Goal: Complete application form: Complete application form

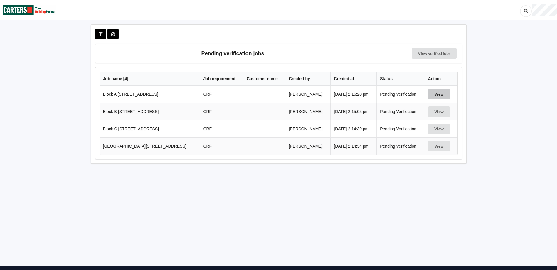
click at [434, 96] on button "View" at bounding box center [439, 94] width 22 height 11
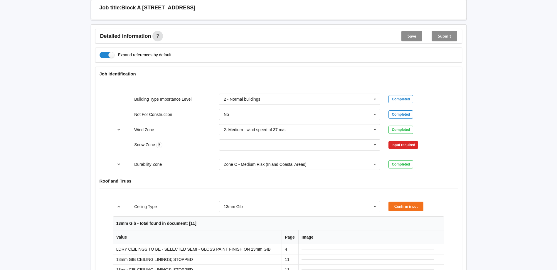
scroll to position [235, 0]
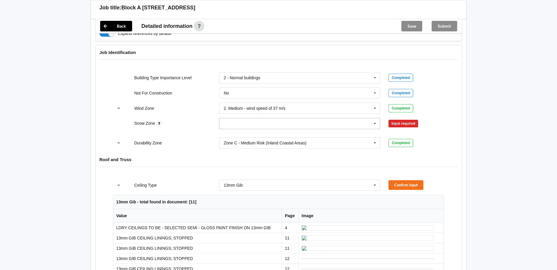
click at [241, 124] on input "text" at bounding box center [299, 123] width 161 height 11
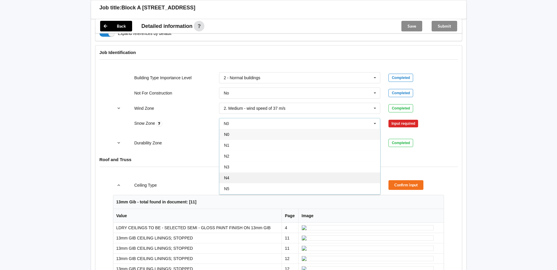
click at [249, 179] on div "N4" at bounding box center [299, 177] width 161 height 11
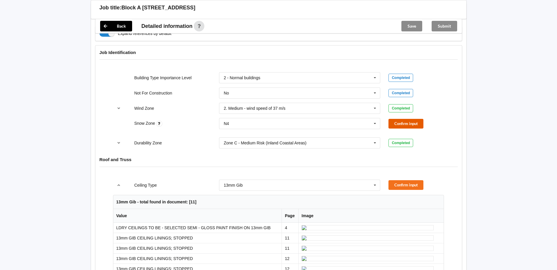
click at [410, 120] on button "Confirm input" at bounding box center [405, 124] width 35 height 10
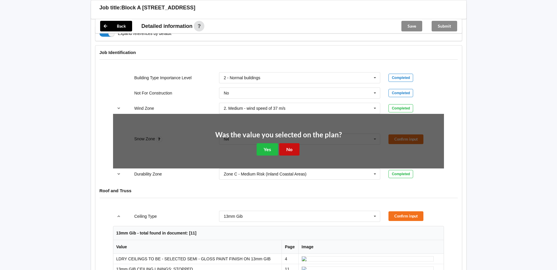
click at [281, 150] on button "No" at bounding box center [289, 149] width 20 height 12
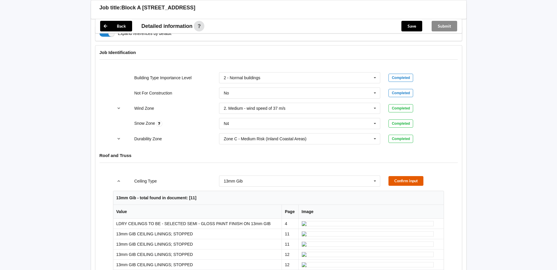
click at [410, 178] on button "Confirm input" at bounding box center [405, 181] width 35 height 10
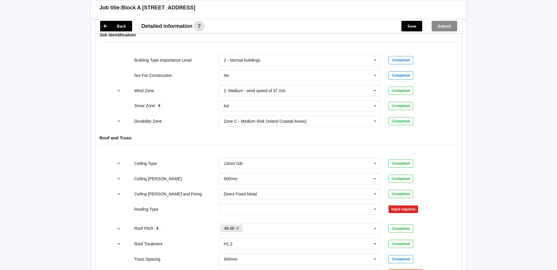
scroll to position [293, 0]
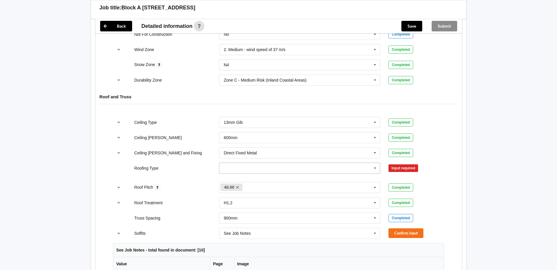
click at [248, 168] on input "text" at bounding box center [299, 168] width 161 height 11
click at [246, 182] on div "1. [GEOGRAPHIC_DATA]" at bounding box center [299, 178] width 161 height 11
click at [395, 164] on button "Confirm input" at bounding box center [405, 168] width 35 height 10
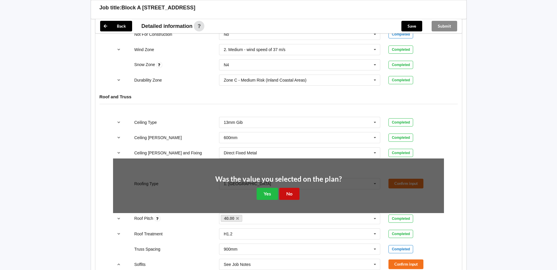
click at [284, 195] on button "No" at bounding box center [289, 194] width 20 height 12
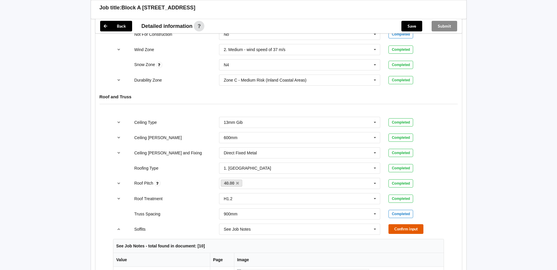
click at [407, 228] on button "Confirm input" at bounding box center [405, 229] width 35 height 10
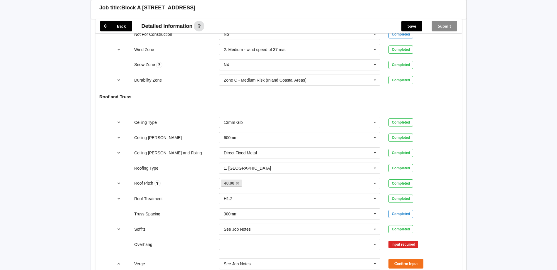
click at [267, 254] on div "See Job Notes See Job Notes 300mm 450mm 600mm 750mm Multiple Values – See As Pe…" at bounding box center [300, 263] width 170 height 19
click at [273, 239] on input "text" at bounding box center [299, 244] width 161 height 11
click at [274, 225] on div "Multiple Values – See As Per Plan" at bounding box center [299, 222] width 161 height 11
click at [410, 250] on div "Overhang Multiple Values – See As Per Plan 300mm 450mm 600mm 750mm Multiple Val…" at bounding box center [278, 244] width 339 height 19
click at [404, 240] on button "Confirm input" at bounding box center [405, 244] width 35 height 10
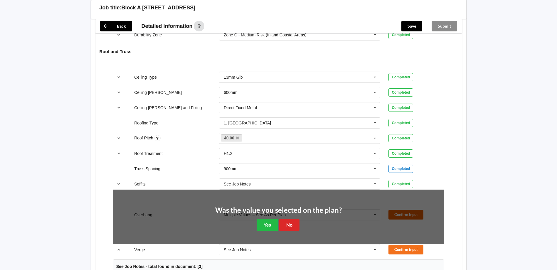
scroll to position [352, 0]
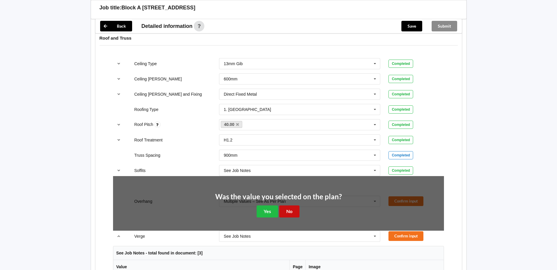
click at [290, 211] on button "No" at bounding box center [289, 211] width 20 height 12
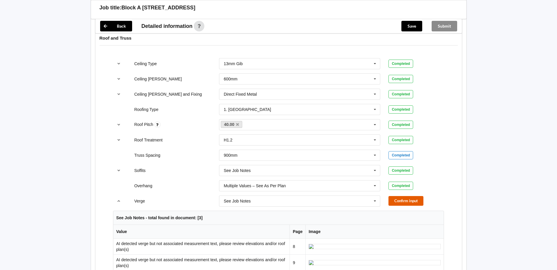
click at [406, 202] on button "Confirm input" at bounding box center [405, 201] width 35 height 10
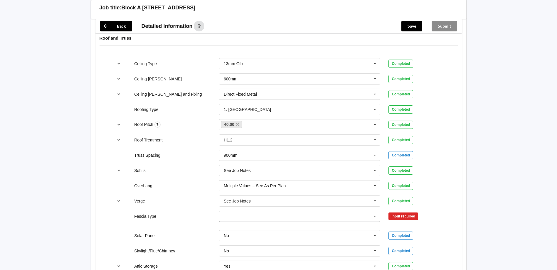
click at [345, 217] on input "text" at bounding box center [299, 216] width 161 height 11
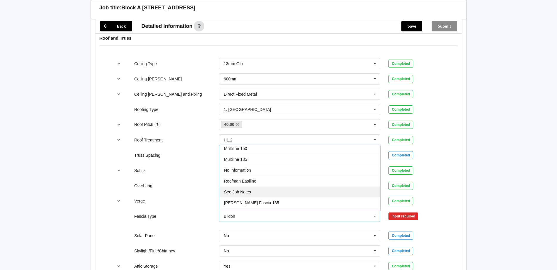
click at [247, 188] on div "See Job Notes" at bounding box center [299, 191] width 161 height 11
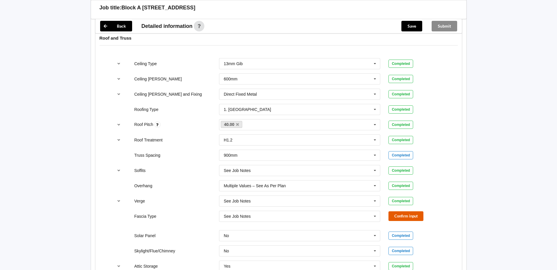
click at [411, 217] on button "Confirm input" at bounding box center [405, 216] width 35 height 10
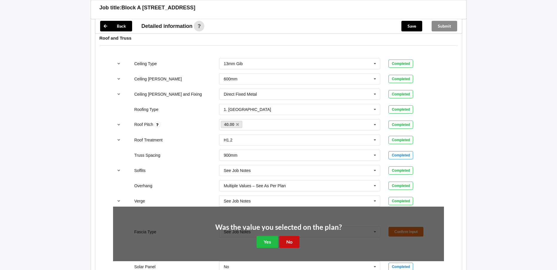
click at [293, 239] on button "No" at bounding box center [289, 242] width 20 height 12
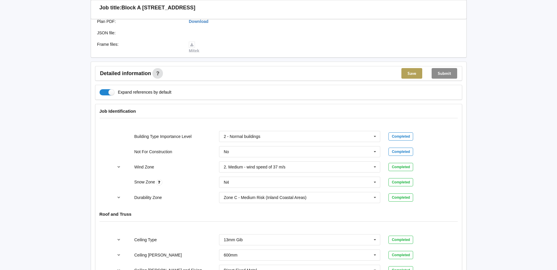
click at [417, 75] on button "Save" at bounding box center [411, 73] width 21 height 11
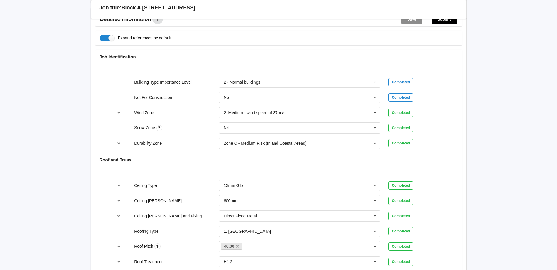
scroll to position [169, 0]
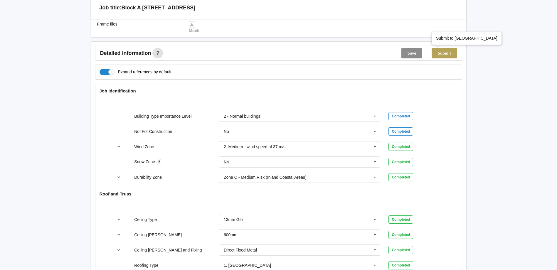
click at [447, 54] on button "Submit" at bounding box center [444, 53] width 26 height 11
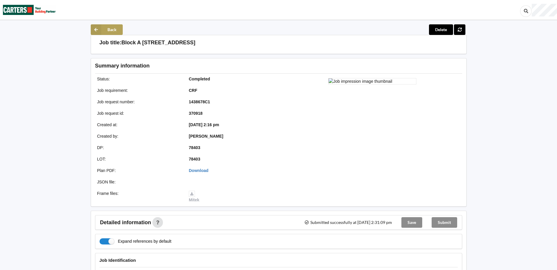
click at [111, 25] on button "Back" at bounding box center [107, 29] width 32 height 11
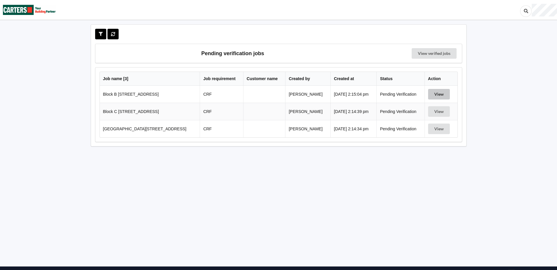
click at [441, 91] on button "View" at bounding box center [439, 94] width 22 height 11
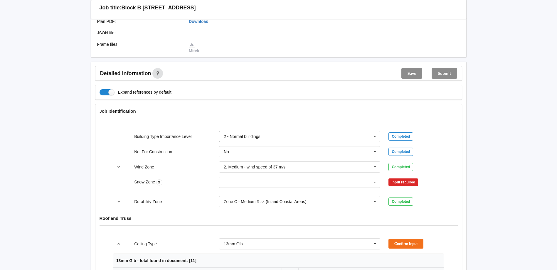
scroll to position [235, 0]
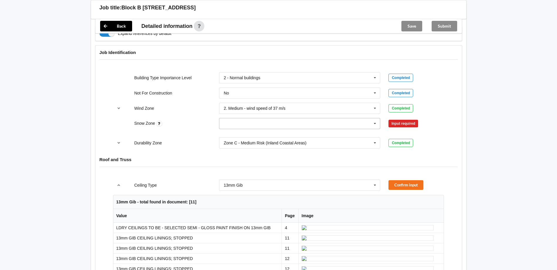
click at [259, 123] on input "text" at bounding box center [299, 123] width 161 height 11
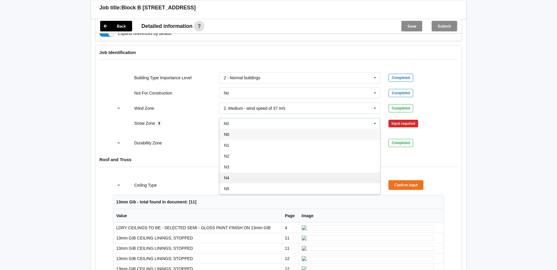
click at [240, 177] on div "N4" at bounding box center [299, 177] width 161 height 11
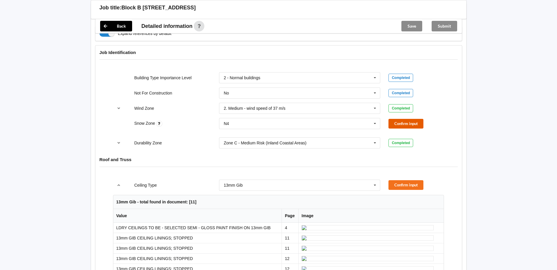
click at [399, 120] on button "Confirm input" at bounding box center [405, 124] width 35 height 10
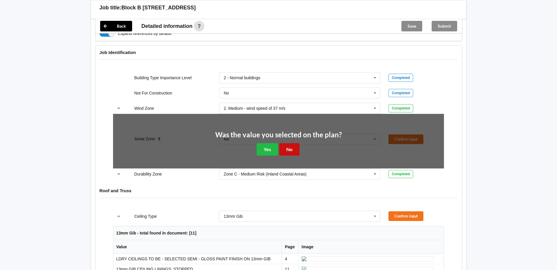
click at [293, 145] on button "No" at bounding box center [289, 149] width 20 height 12
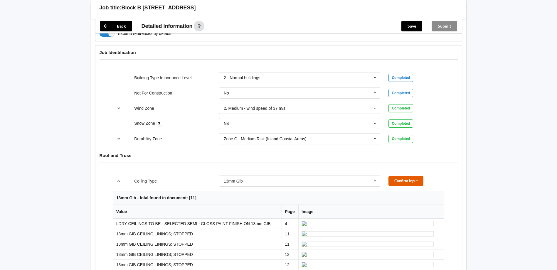
click at [411, 178] on button "Confirm input" at bounding box center [405, 181] width 35 height 10
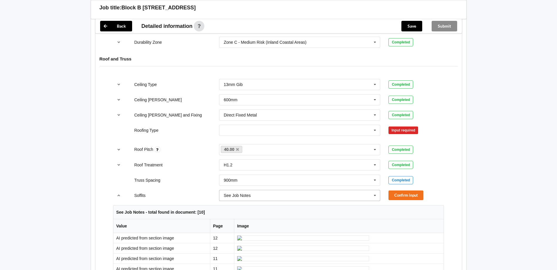
scroll to position [352, 0]
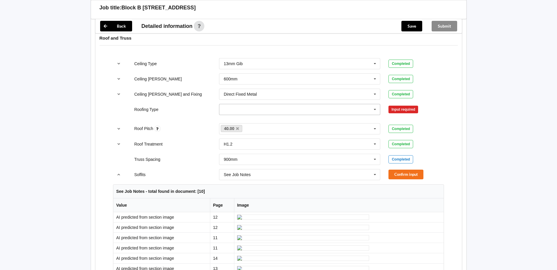
click at [251, 111] on input "text" at bounding box center [299, 109] width 161 height 11
click at [245, 117] on div "1. [GEOGRAPHIC_DATA]" at bounding box center [299, 120] width 161 height 11
click at [408, 111] on button "Confirm input" at bounding box center [405, 109] width 35 height 10
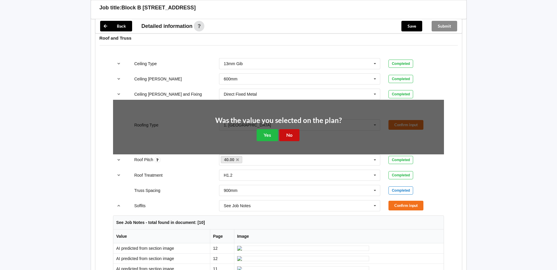
click at [285, 135] on button "No" at bounding box center [289, 135] width 20 height 12
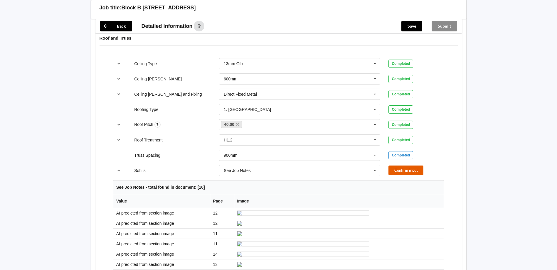
click at [406, 166] on button "Confirm input" at bounding box center [405, 170] width 35 height 10
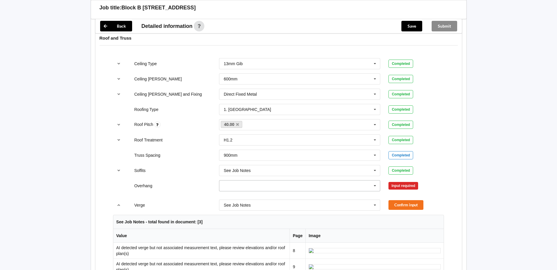
click at [373, 183] on icon at bounding box center [374, 185] width 9 height 11
click at [277, 241] on span "Multiple Values – See As Per Plan" at bounding box center [255, 240] width 62 height 5
click at [416, 186] on button "Confirm input" at bounding box center [405, 186] width 35 height 10
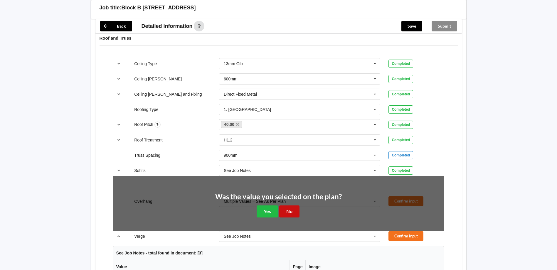
click at [287, 211] on button "No" at bounding box center [289, 211] width 20 height 12
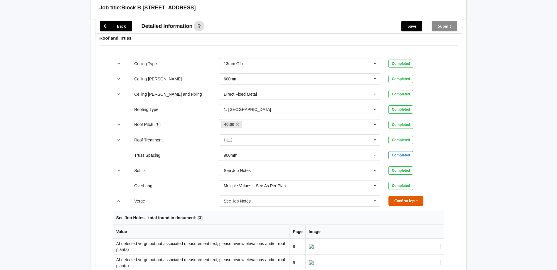
click at [419, 201] on button "Confirm input" at bounding box center [405, 201] width 35 height 10
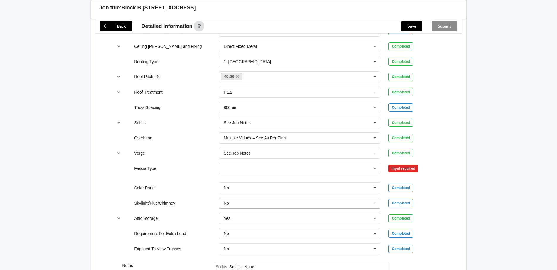
scroll to position [411, 0]
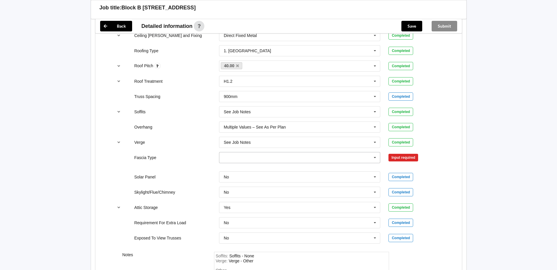
click at [283, 152] on input "text" at bounding box center [299, 157] width 161 height 11
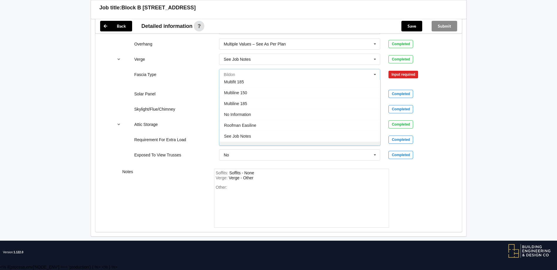
scroll to position [195, 0]
click at [266, 106] on div "See Job Notes" at bounding box center [299, 107] width 161 height 11
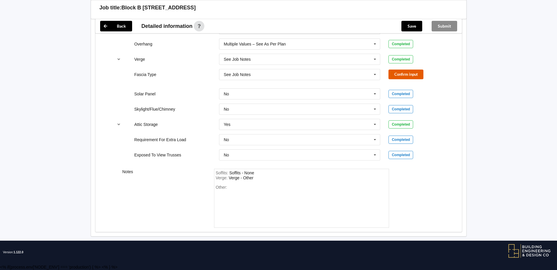
click at [410, 71] on button "Confirm input" at bounding box center [405, 75] width 35 height 10
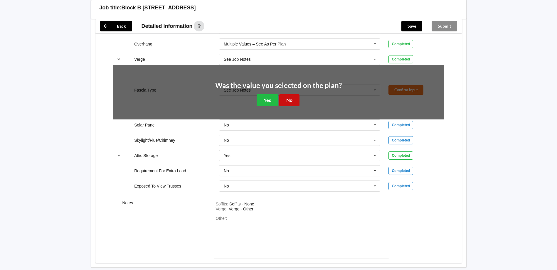
click at [293, 103] on button "No" at bounding box center [289, 100] width 20 height 12
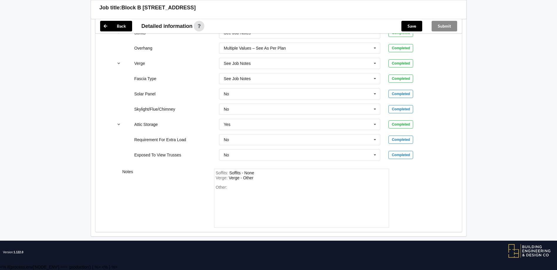
scroll to position [490, 0]
click at [411, 26] on button "Save" at bounding box center [411, 26] width 21 height 11
click at [444, 28] on button "Submit" at bounding box center [444, 26] width 26 height 11
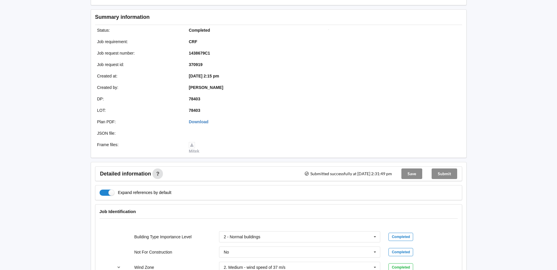
scroll to position [0, 0]
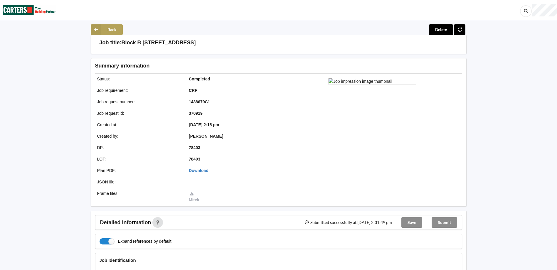
click at [106, 26] on button "Back" at bounding box center [107, 29] width 32 height 11
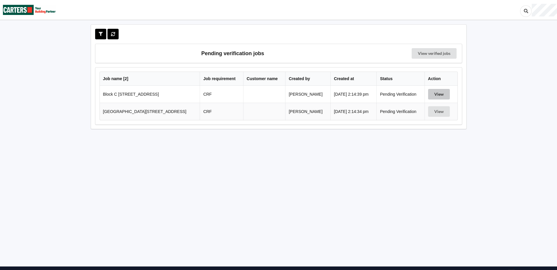
click at [436, 92] on button "View" at bounding box center [439, 94] width 22 height 11
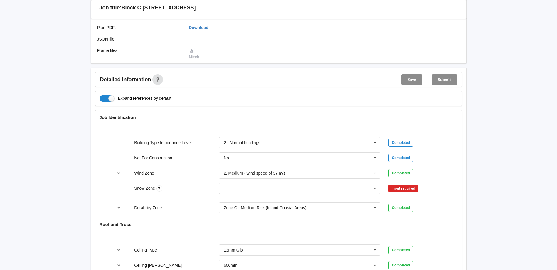
scroll to position [235, 0]
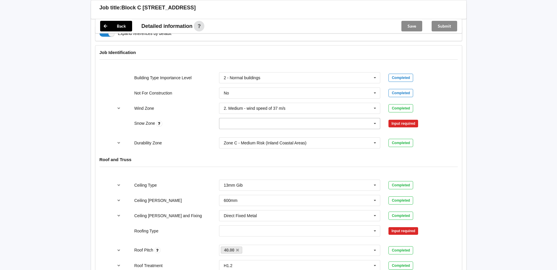
click at [235, 129] on div "N0 N1 N2 N3 N4 N5 None" at bounding box center [299, 123] width 161 height 11
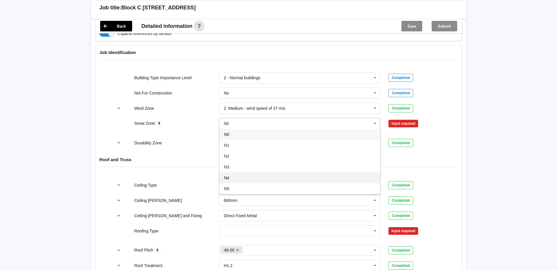
click at [249, 175] on div "N4" at bounding box center [299, 177] width 161 height 11
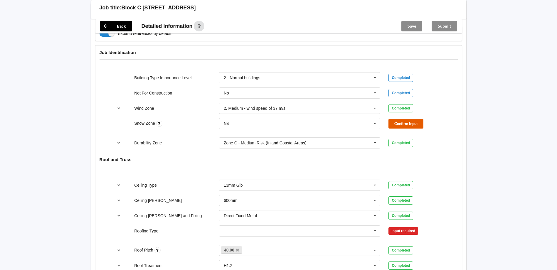
click at [407, 122] on button "Confirm input" at bounding box center [405, 124] width 35 height 10
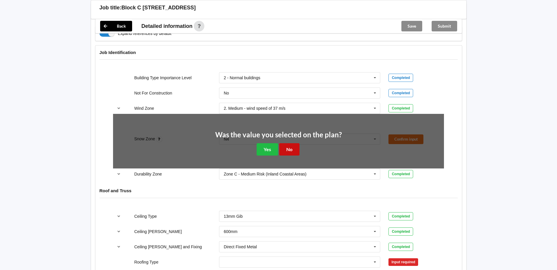
click at [281, 148] on button "No" at bounding box center [289, 149] width 20 height 12
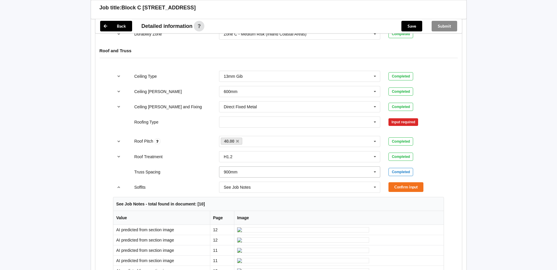
scroll to position [352, 0]
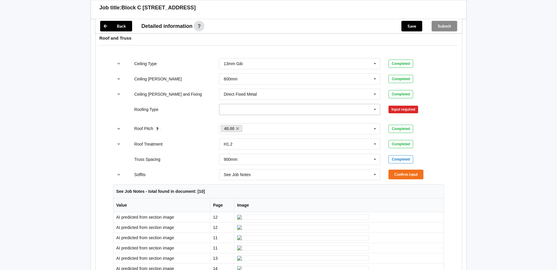
click at [247, 114] on input "text" at bounding box center [299, 109] width 161 height 11
click at [249, 121] on div "1. [GEOGRAPHIC_DATA]" at bounding box center [299, 120] width 161 height 11
click at [398, 108] on button "Confirm input" at bounding box center [405, 109] width 35 height 10
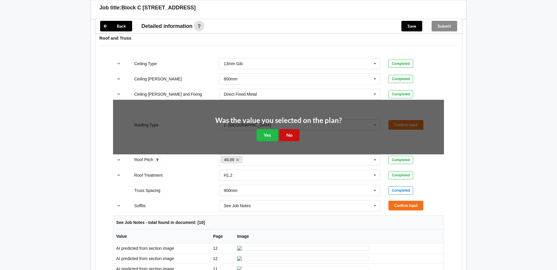
click at [288, 136] on button "No" at bounding box center [289, 135] width 20 height 12
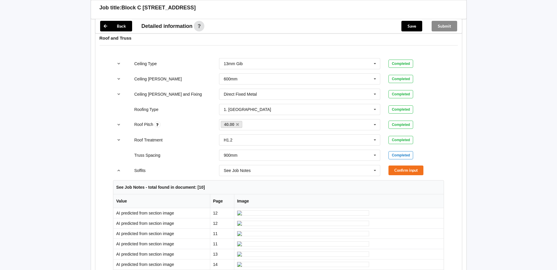
click at [406, 177] on div "Soffits See Job Notes Boxed Multiple Values – See As Per Plan None Raked & Boxe…" at bounding box center [278, 170] width 339 height 19
click at [407, 175] on button "Confirm input" at bounding box center [405, 170] width 35 height 10
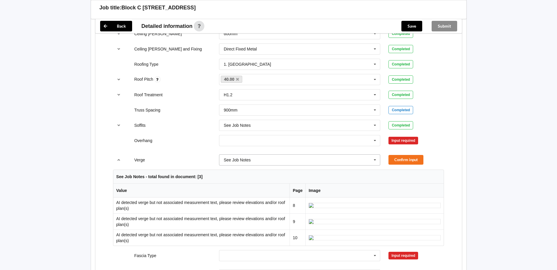
scroll to position [411, 0]
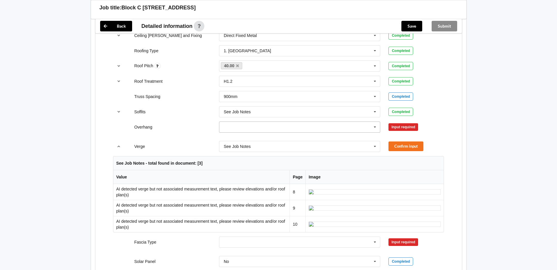
click at [255, 125] on input "text" at bounding box center [299, 127] width 161 height 11
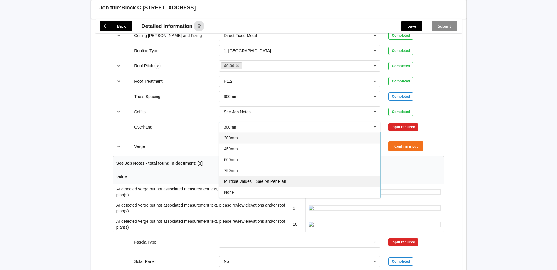
click at [248, 178] on div "Multiple Values – See As Per Plan" at bounding box center [299, 181] width 161 height 11
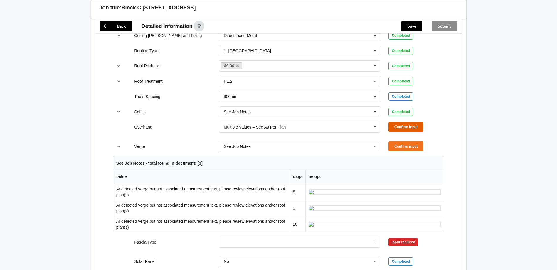
click at [403, 125] on button "Confirm input" at bounding box center [405, 127] width 35 height 10
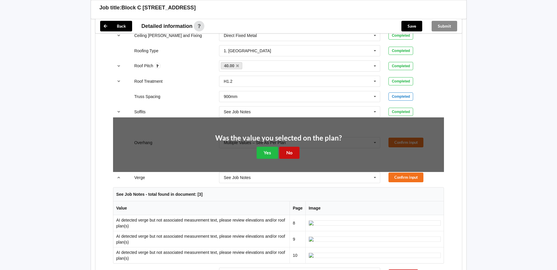
click at [288, 155] on button "No" at bounding box center [289, 153] width 20 height 12
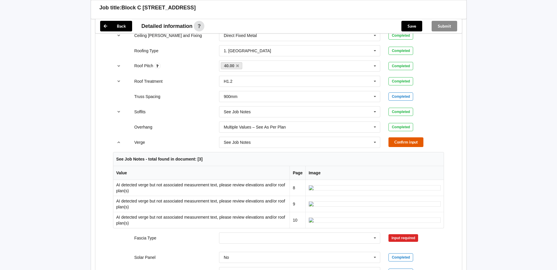
click at [412, 145] on button "Confirm input" at bounding box center [405, 142] width 35 height 10
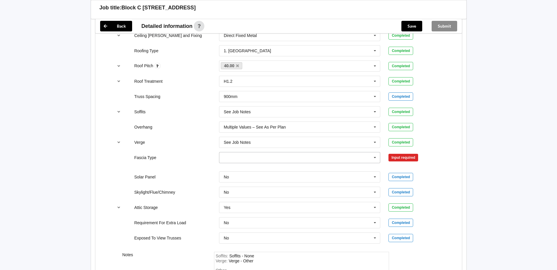
click at [236, 160] on input "text" at bounding box center [299, 157] width 161 height 11
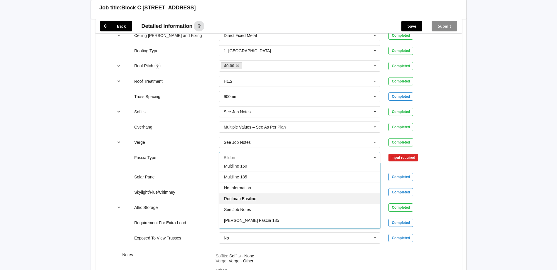
scroll to position [195, 0]
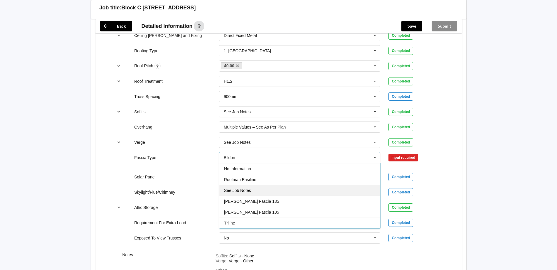
click at [246, 195] on div "See Job Notes" at bounding box center [299, 190] width 161 height 11
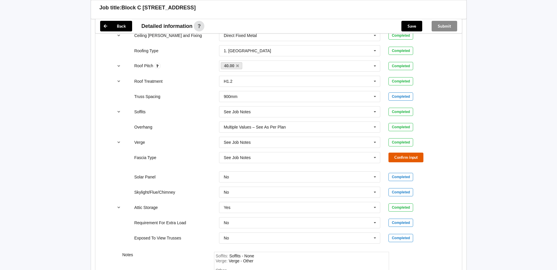
click at [412, 153] on button "Confirm input" at bounding box center [405, 158] width 35 height 10
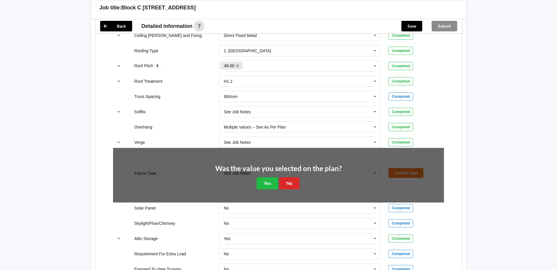
click at [287, 190] on div "Was the value you selected on the plan? Yes No" at bounding box center [278, 177] width 331 height 59
click at [287, 182] on button "No" at bounding box center [289, 183] width 20 height 12
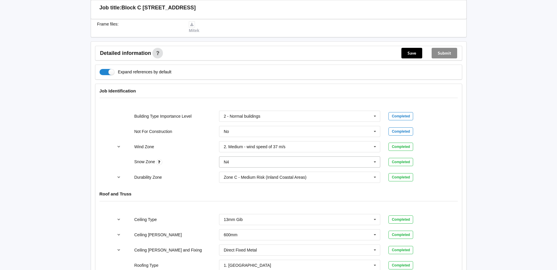
scroll to position [0, 0]
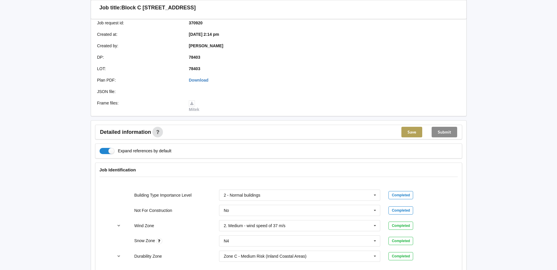
click at [419, 130] on button "Save" at bounding box center [411, 132] width 21 height 11
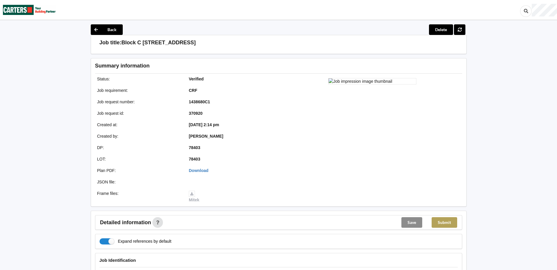
click at [452, 219] on button "Submit" at bounding box center [444, 222] width 26 height 11
click at [33, 5] on img at bounding box center [29, 9] width 53 height 19
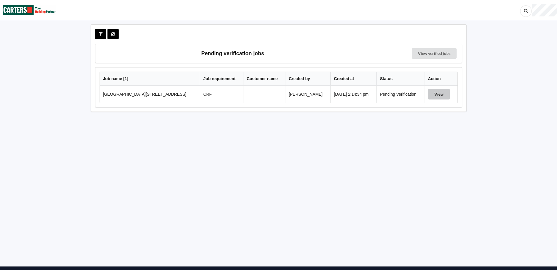
click at [433, 96] on button "View" at bounding box center [439, 94] width 22 height 11
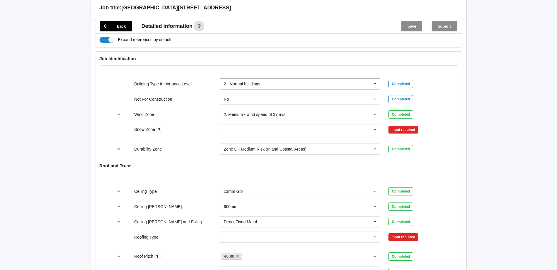
scroll to position [293, 0]
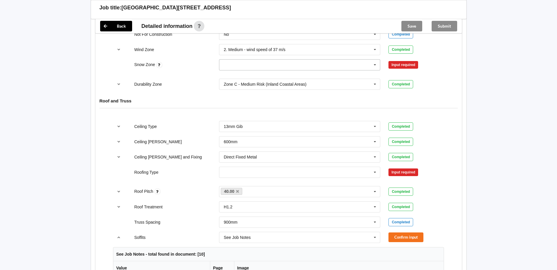
click at [227, 62] on input "text" at bounding box center [299, 65] width 161 height 11
click at [244, 118] on div "N4" at bounding box center [299, 119] width 161 height 11
click at [418, 64] on button "Confirm input" at bounding box center [405, 65] width 35 height 10
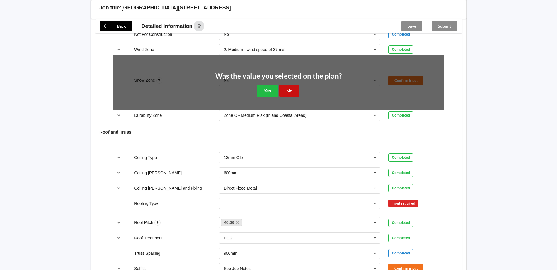
click at [289, 92] on button "No" at bounding box center [289, 91] width 20 height 12
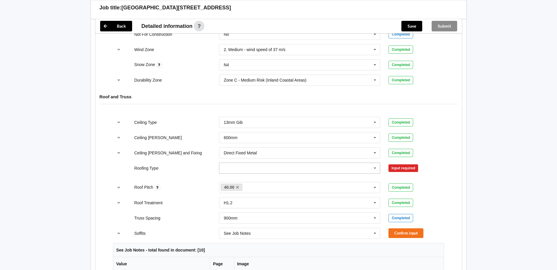
click at [231, 171] on input "text" at bounding box center [299, 168] width 161 height 11
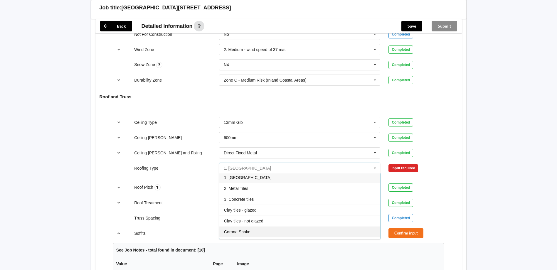
scroll to position [0, 0]
click at [255, 181] on div "1. [GEOGRAPHIC_DATA]" at bounding box center [299, 178] width 161 height 11
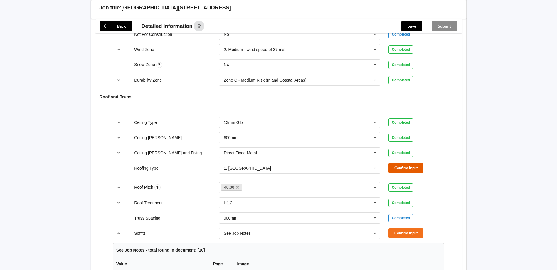
click at [423, 168] on button "Confirm input" at bounding box center [405, 168] width 35 height 10
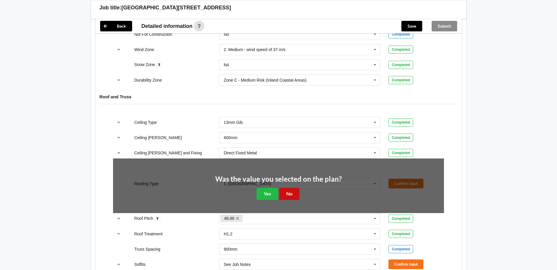
click at [295, 194] on button "No" at bounding box center [289, 194] width 20 height 12
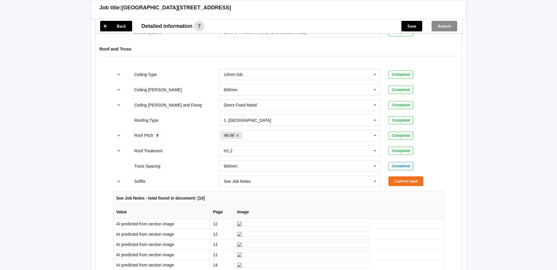
scroll to position [352, 0]
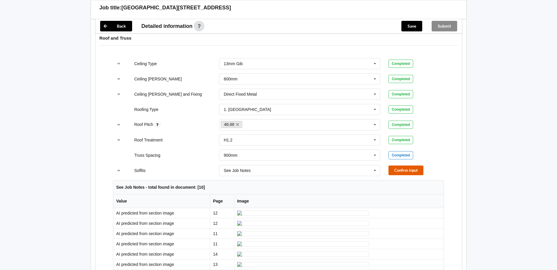
click at [405, 172] on button "Confirm input" at bounding box center [405, 170] width 35 height 10
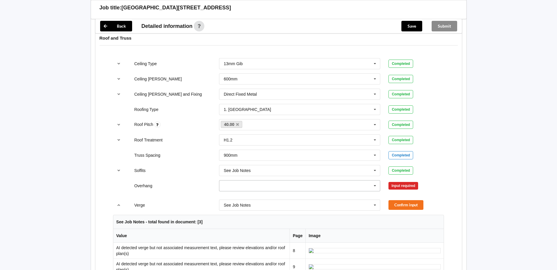
scroll to position [411, 0]
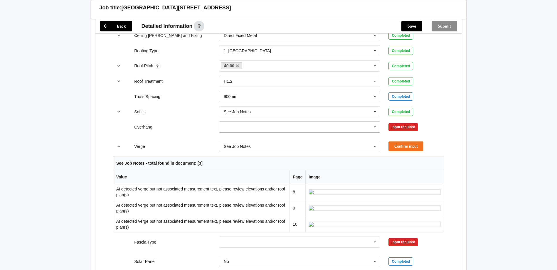
click at [279, 126] on input "text" at bounding box center [299, 127] width 161 height 11
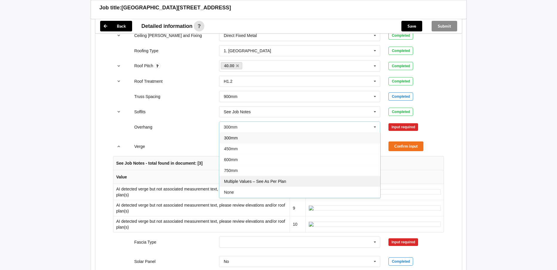
click at [227, 179] on span "Multiple Values – See As Per Plan" at bounding box center [255, 181] width 62 height 5
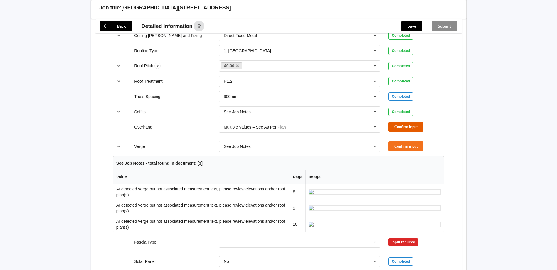
click at [408, 129] on button "Confirm input" at bounding box center [405, 127] width 35 height 10
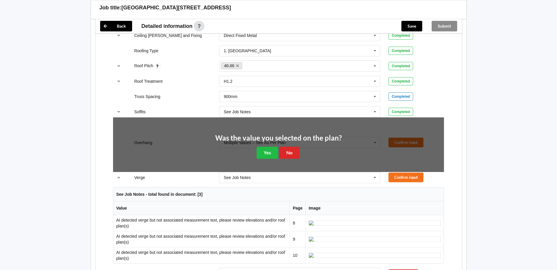
click at [300, 153] on div "Was the value you selected on the plan? Yes No" at bounding box center [278, 146] width 126 height 24
click at [295, 153] on button "No" at bounding box center [289, 153] width 20 height 12
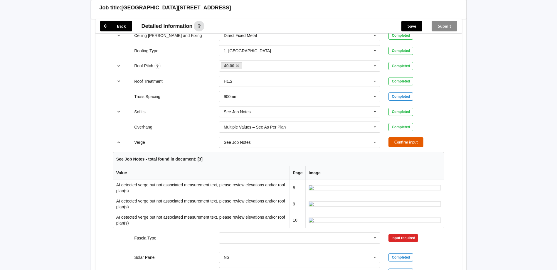
click at [420, 145] on button "Confirm input" at bounding box center [405, 142] width 35 height 10
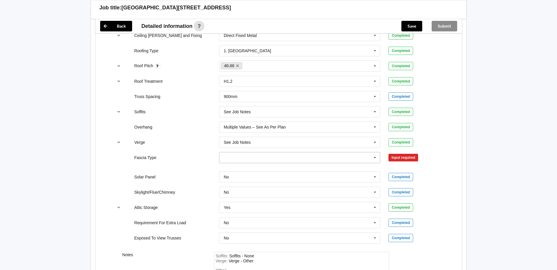
click at [301, 162] on input "text" at bounding box center [299, 157] width 161 height 11
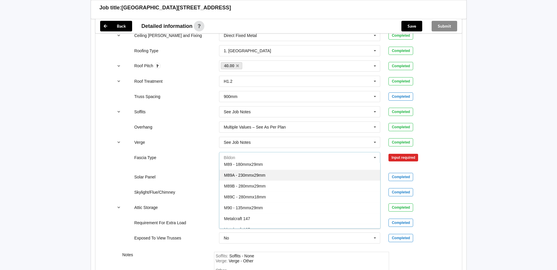
scroll to position [176, 0]
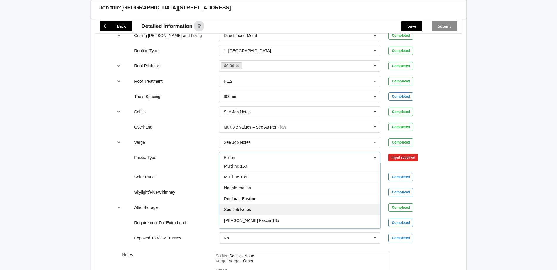
click at [261, 206] on div "See Job Notes" at bounding box center [299, 209] width 161 height 11
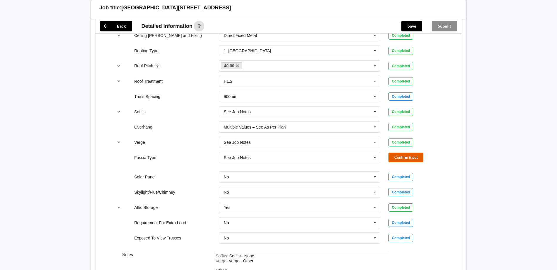
click at [398, 158] on button "Confirm input" at bounding box center [405, 158] width 35 height 10
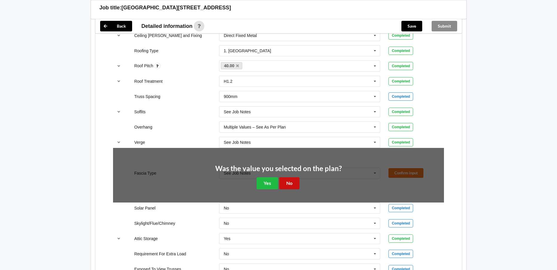
click at [285, 185] on button "No" at bounding box center [289, 183] width 20 height 12
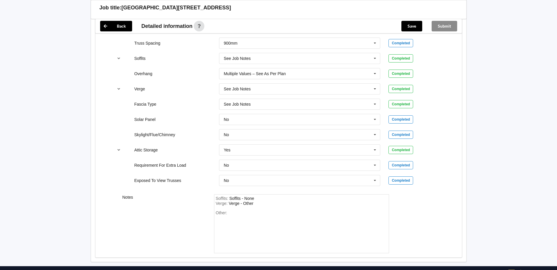
scroll to position [490, 0]
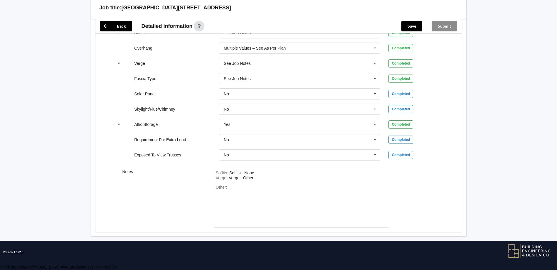
click at [409, 32] on div "Save" at bounding box center [411, 26] width 30 height 14
click at [409, 28] on button "Save" at bounding box center [411, 26] width 21 height 11
click at [443, 25] on button "Submit" at bounding box center [444, 26] width 26 height 11
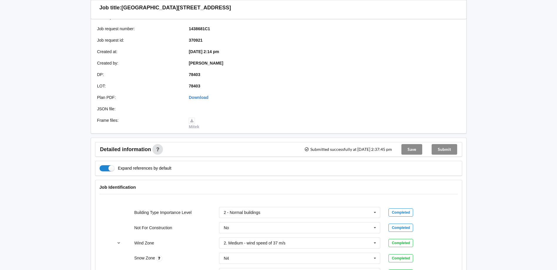
scroll to position [0, 0]
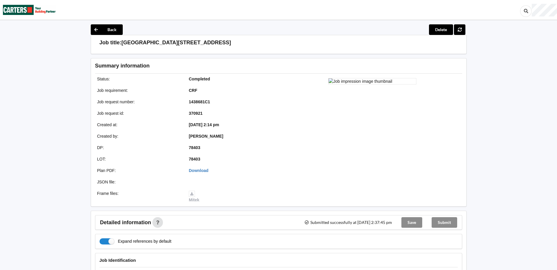
click at [21, 4] on img at bounding box center [29, 9] width 53 height 19
